Goal: Information Seeking & Learning: Learn about a topic

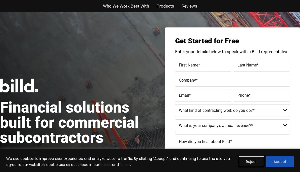
click at [280, 161] on button "Accept" at bounding box center [279, 161] width 27 height 11
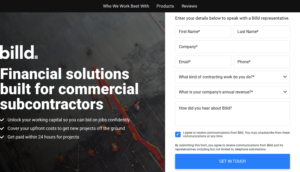
scroll to position [33, 0]
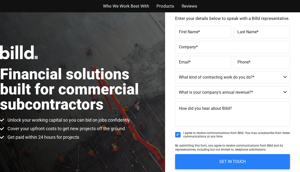
click at [126, 6] on span "Who We Work Best With" at bounding box center [126, 6] width 46 height 7
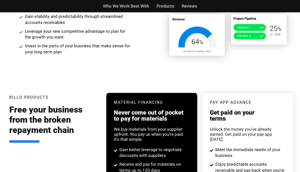
scroll to position [889, 0]
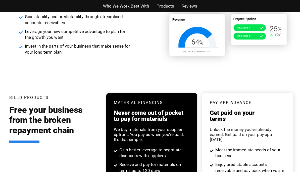
click at [165, 6] on span "Products" at bounding box center [166, 6] width 18 height 7
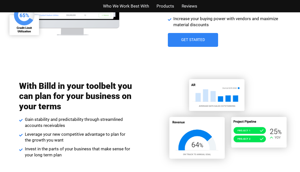
scroll to position [787, 0]
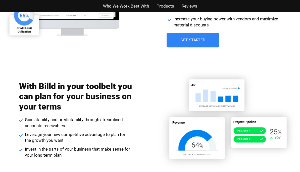
click at [193, 40] on span "Get Started" at bounding box center [192, 40] width 25 height 4
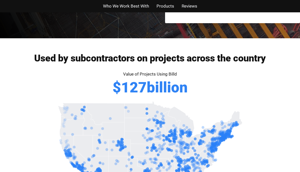
scroll to position [200, 0]
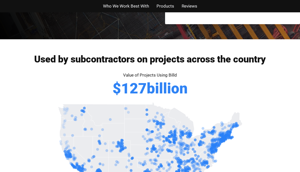
click at [165, 6] on span "Products" at bounding box center [166, 6] width 18 height 7
